Goal: Task Accomplishment & Management: Manage account settings

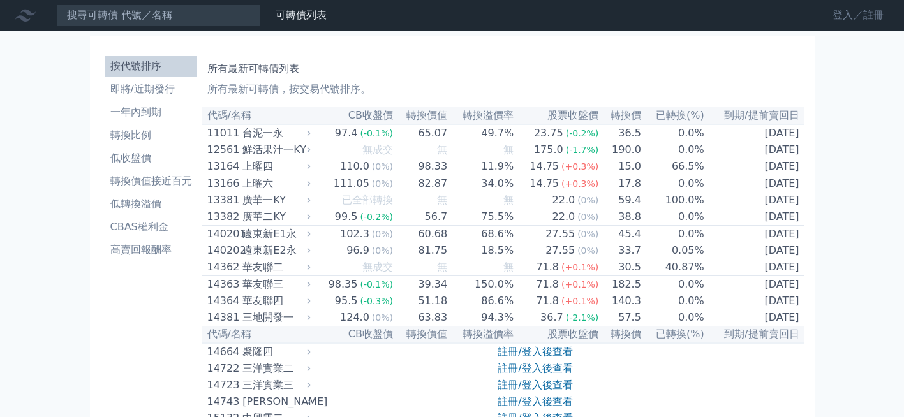
click at [845, 15] on link "登入／註冊" at bounding box center [857, 15] width 71 height 20
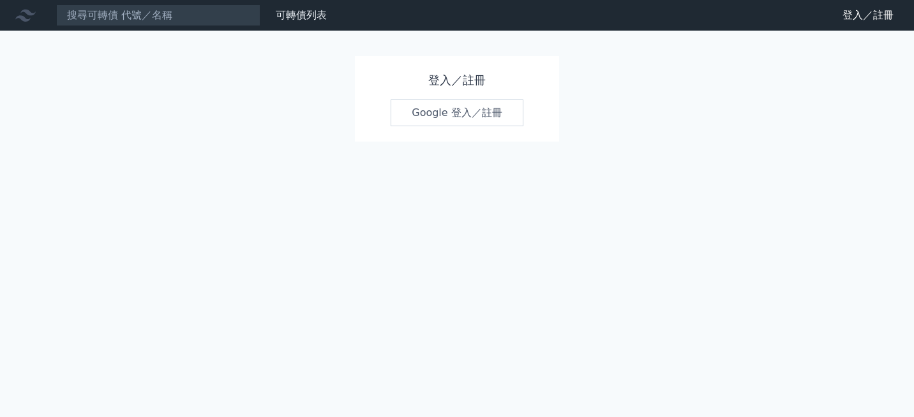
click at [452, 117] on link "Google 登入／註冊" at bounding box center [456, 113] width 133 height 27
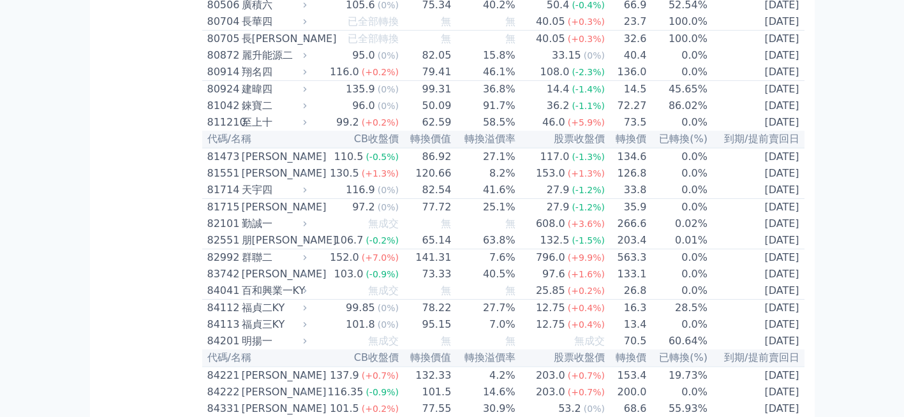
scroll to position [6540, 0]
